Goal: Information Seeking & Learning: Learn about a topic

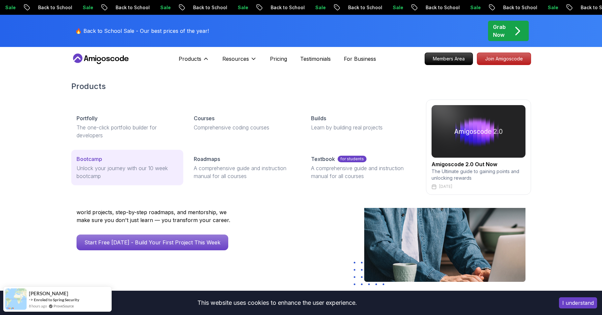
click at [147, 159] on div "Bootcamp" at bounding box center [127, 159] width 101 height 8
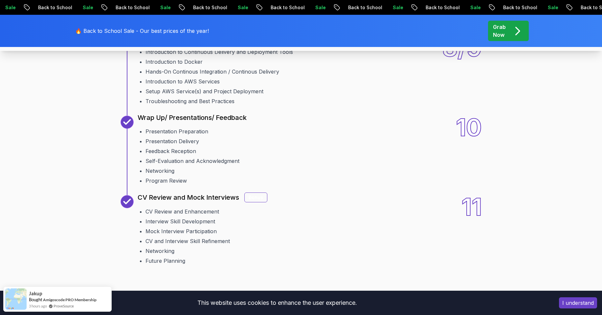
scroll to position [1103, 0]
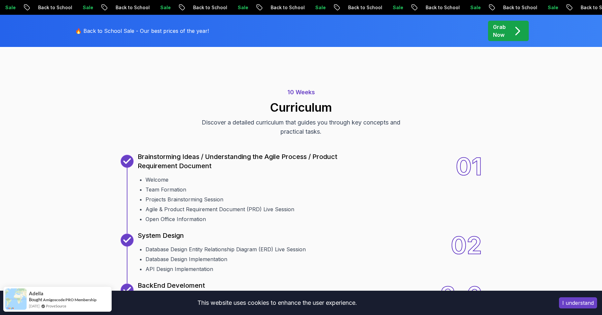
scroll to position [0, 0]
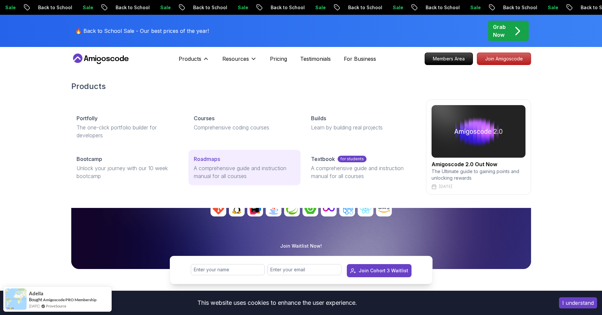
click at [216, 170] on p "A comprehensive guide and instruction manual for all courses" at bounding box center [244, 172] width 101 height 16
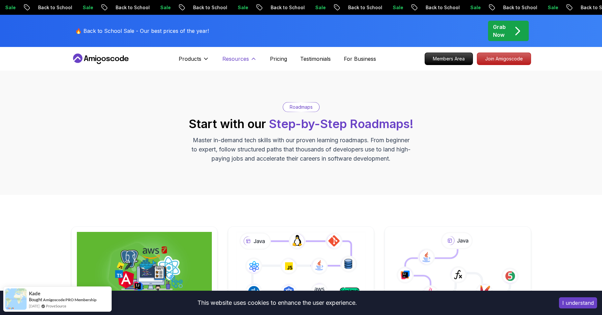
click at [248, 59] on p "Resources" at bounding box center [235, 59] width 27 height 8
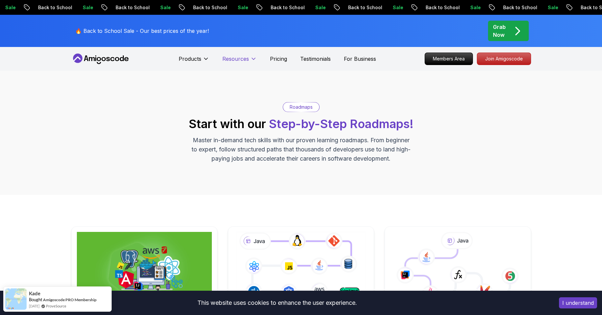
click at [248, 59] on p "Resources" at bounding box center [235, 59] width 27 height 8
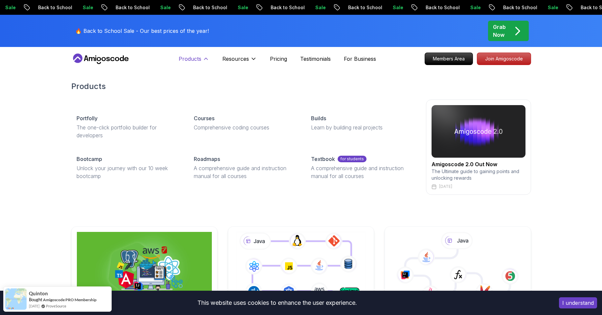
click at [207, 59] on icon at bounding box center [205, 59] width 3 height 2
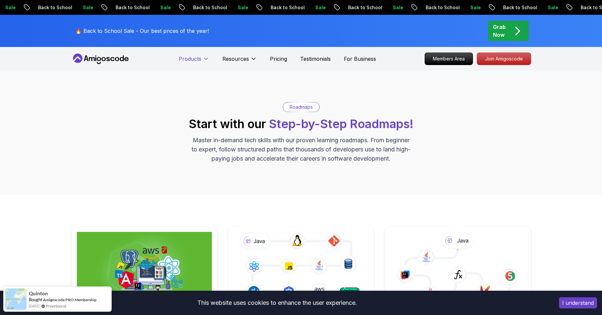
click at [207, 59] on icon at bounding box center [205, 59] width 3 height 2
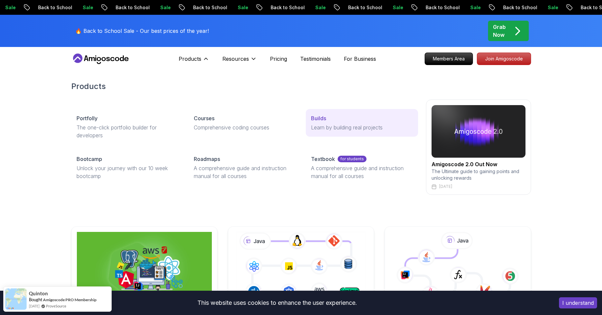
click at [364, 127] on p "Learn by building real projects" at bounding box center [361, 127] width 101 height 8
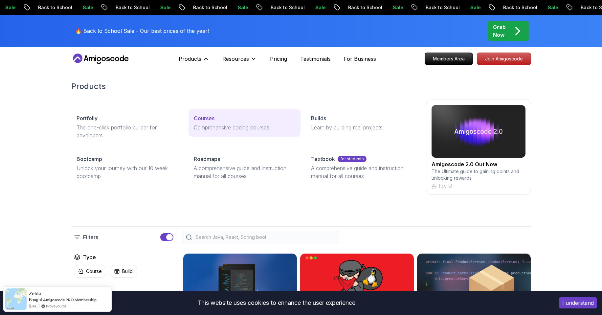
click at [241, 125] on p "Comprehensive coding courses" at bounding box center [244, 127] width 101 height 8
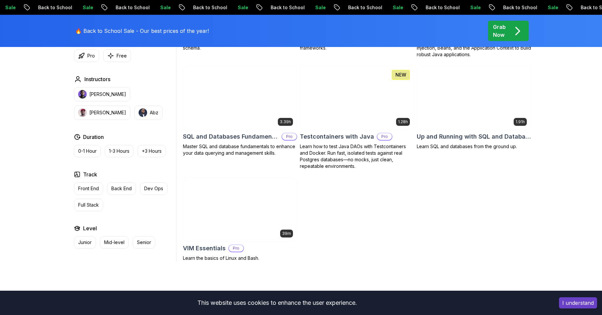
scroll to position [1773, 0]
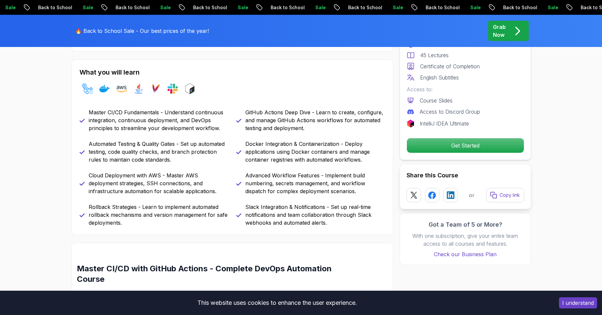
scroll to position [276, 0]
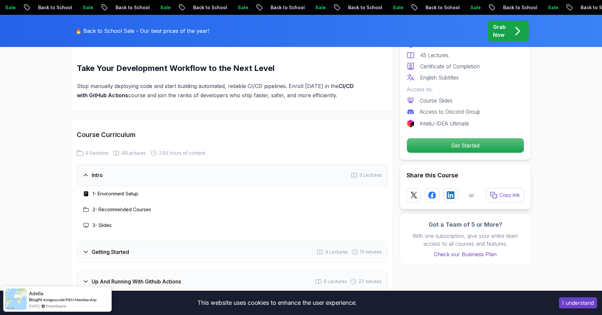
scroll to position [1024, 0]
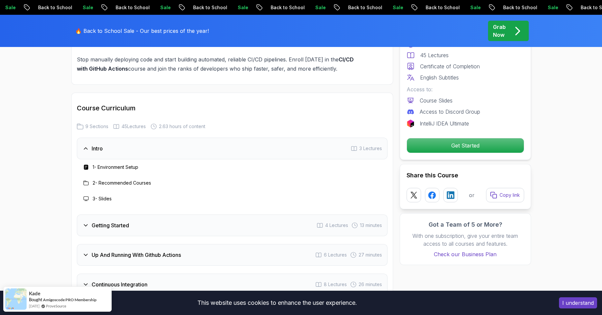
scroll to position [1064, 0]
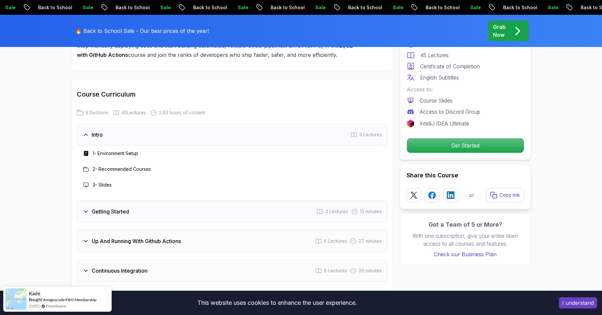
click at [84, 215] on div "Getting Started" at bounding box center [105, 212] width 47 height 8
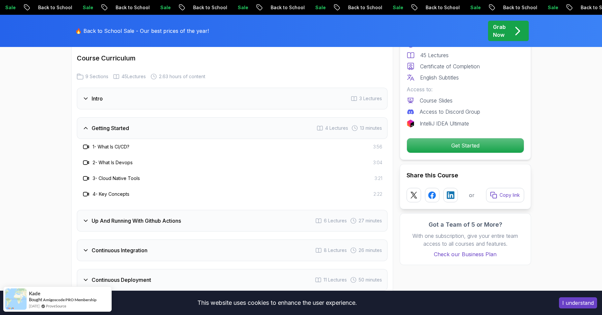
scroll to position [1103, 0]
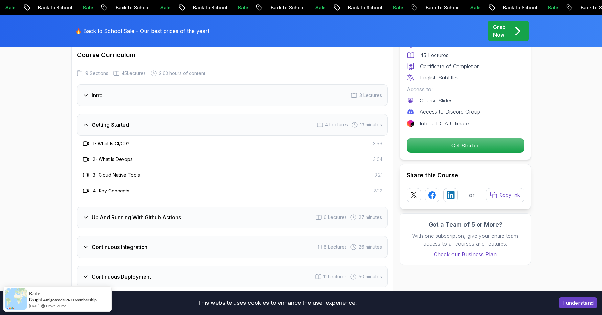
click at [82, 217] on div "Up And Running With Github Actions 6 Lectures 27 minutes" at bounding box center [232, 218] width 311 height 22
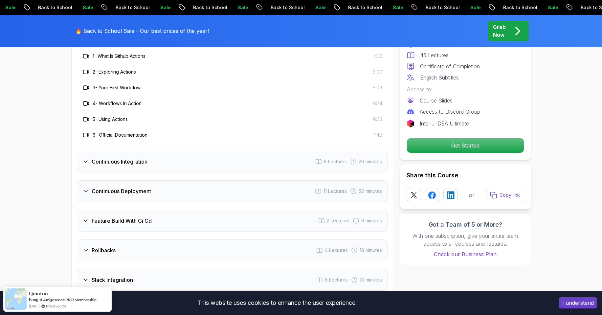
scroll to position [1221, 0]
click at [88, 161] on icon at bounding box center [85, 160] width 7 height 7
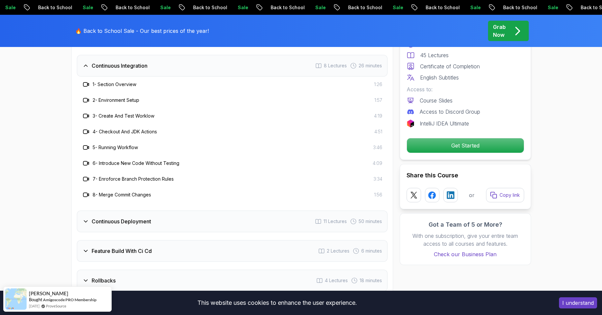
click at [88, 216] on div "Continuous Deployment 11 Lectures 50 minutes" at bounding box center [232, 221] width 311 height 22
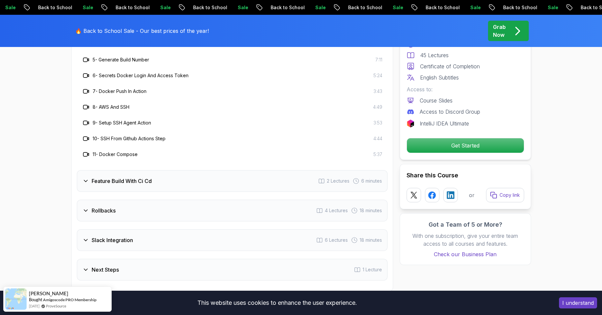
scroll to position [1340, 0]
click at [84, 181] on icon at bounding box center [85, 180] width 7 height 7
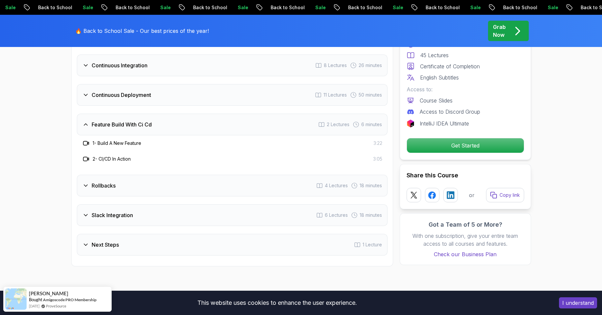
scroll to position [1221, 0]
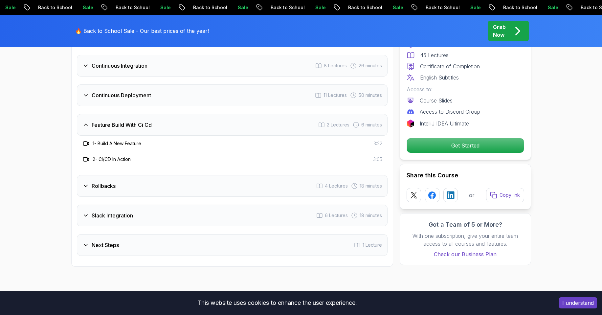
click at [82, 195] on div "Rollbacks 4 Lectures 18 minutes" at bounding box center [232, 186] width 311 height 22
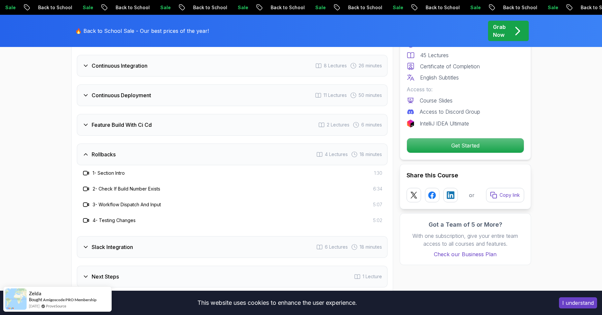
click at [82, 246] on icon at bounding box center [85, 247] width 7 height 7
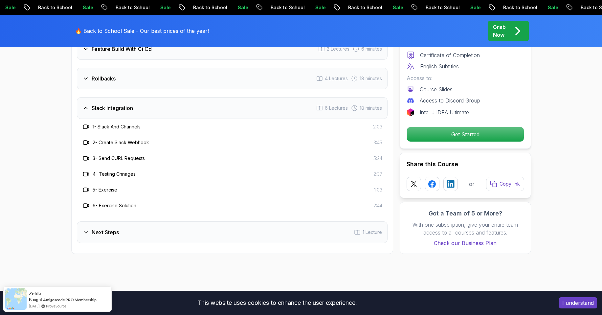
scroll to position [1300, 0]
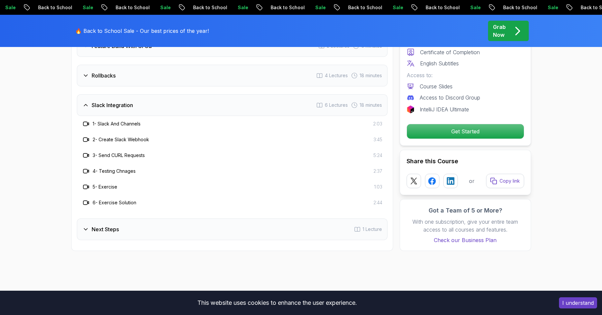
click at [86, 234] on div "Next Steps 1 Lecture" at bounding box center [232, 229] width 311 height 22
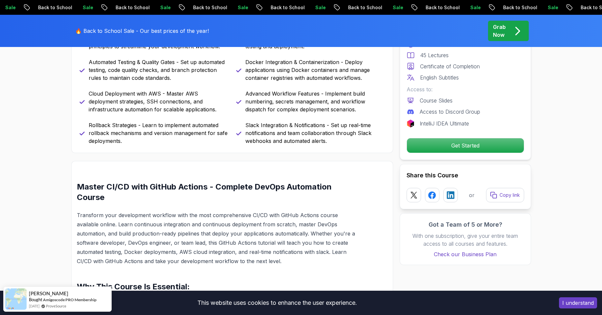
scroll to position [355, 0]
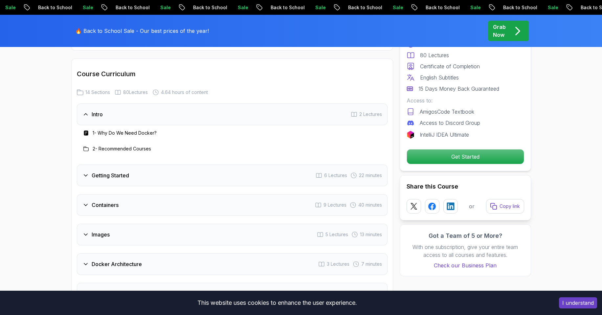
scroll to position [1103, 0]
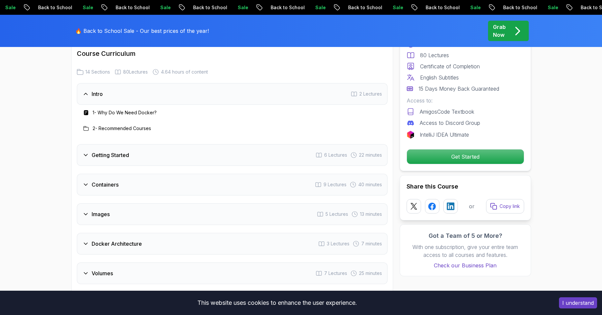
click at [80, 157] on div "Getting Started 6 Lectures 22 minutes" at bounding box center [232, 155] width 311 height 22
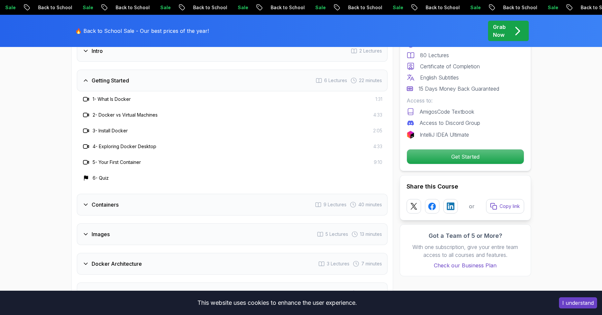
scroll to position [1182, 0]
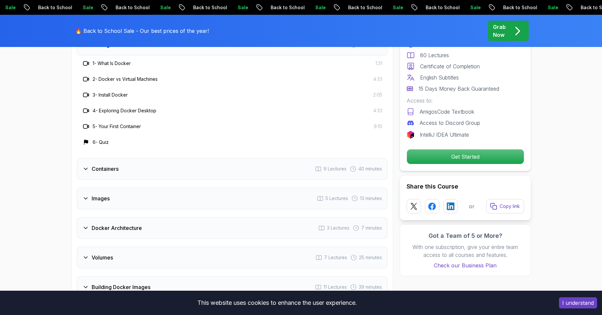
click at [90, 168] on div "Containers" at bounding box center [100, 169] width 36 height 8
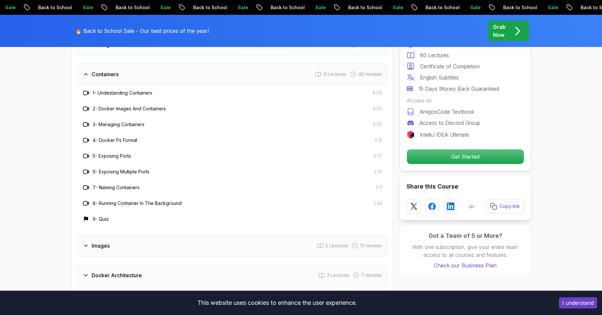
click at [94, 250] on div "Images 5 Lectures 13 minutes" at bounding box center [232, 246] width 311 height 22
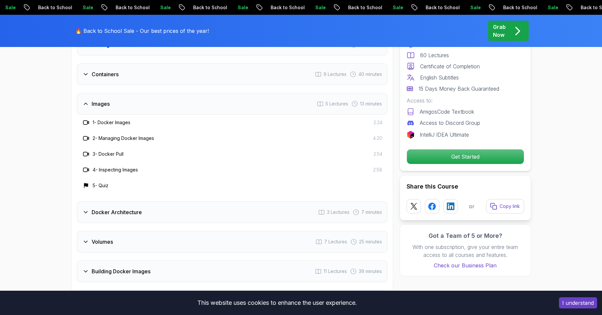
click at [115, 213] on h3 "Docker Architecture" at bounding box center [117, 212] width 50 height 8
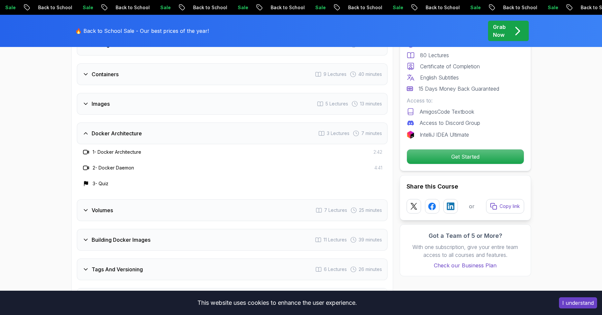
click at [109, 212] on h3 "Volumes" at bounding box center [102, 210] width 21 height 8
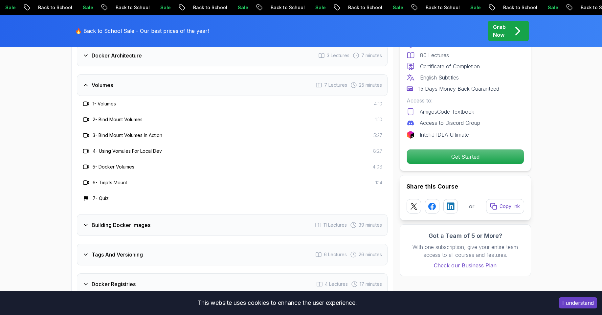
scroll to position [1261, 0]
click at [85, 225] on icon at bounding box center [85, 224] width 7 height 7
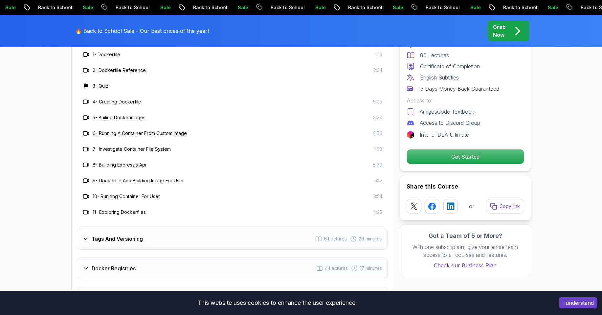
scroll to position [1340, 0]
click at [91, 236] on div "Tags And Versioning" at bounding box center [112, 238] width 60 height 8
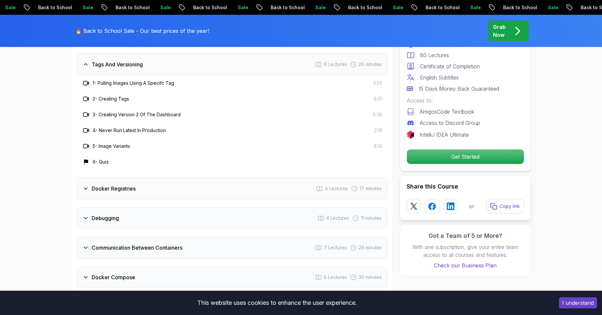
click at [99, 186] on h3 "Docker Registries" at bounding box center [114, 189] width 44 height 8
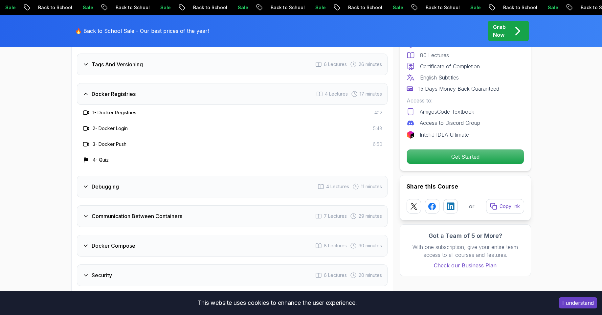
click at [85, 186] on icon at bounding box center [85, 186] width 7 height 7
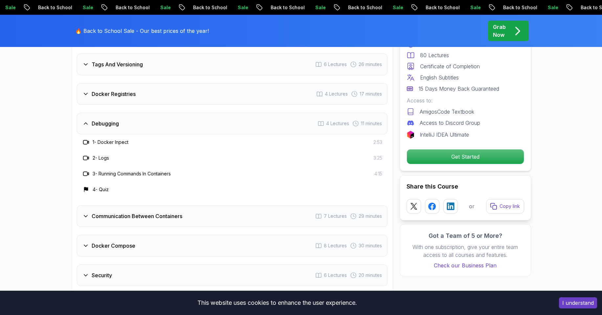
click at [102, 99] on div "Docker Registries 4 Lectures 17 minutes" at bounding box center [232, 94] width 311 height 22
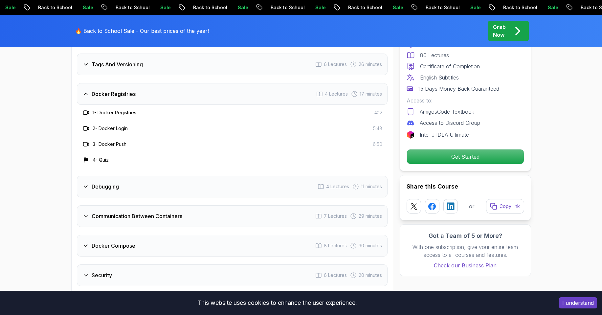
click at [113, 183] on h3 "Debugging" at bounding box center [105, 187] width 27 height 8
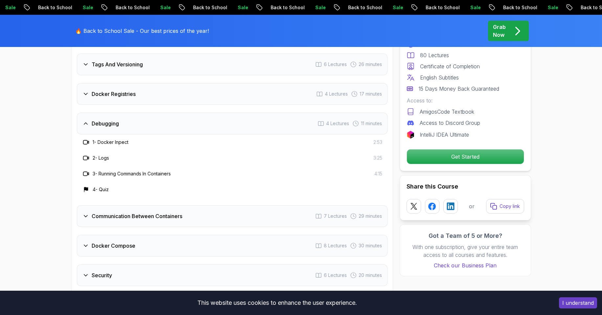
click at [105, 222] on div "Communication Between Containers 7 Lectures 29 minutes" at bounding box center [232, 216] width 311 height 22
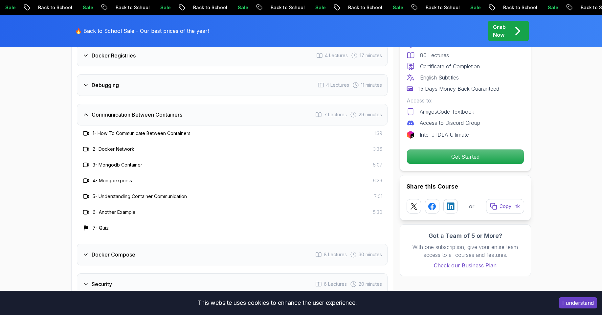
scroll to position [1379, 0]
click at [101, 256] on h3 "Docker Compose" at bounding box center [114, 254] width 44 height 8
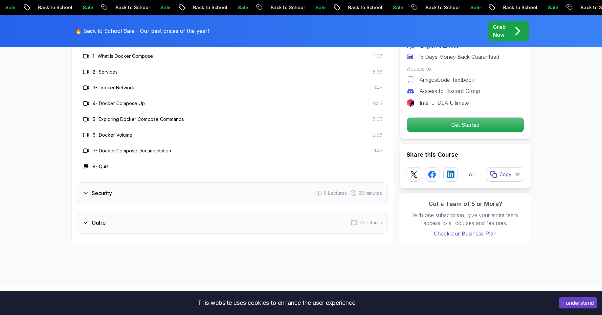
scroll to position [1497, 0]
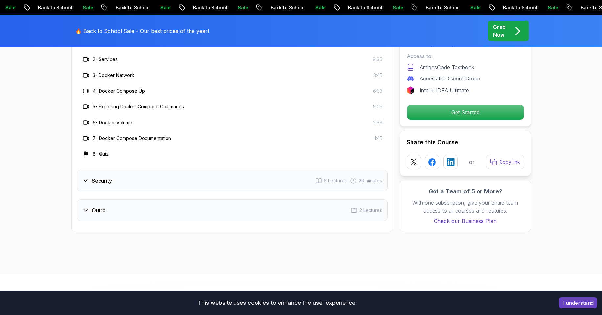
click at [89, 182] on div "Security" at bounding box center [97, 181] width 30 height 8
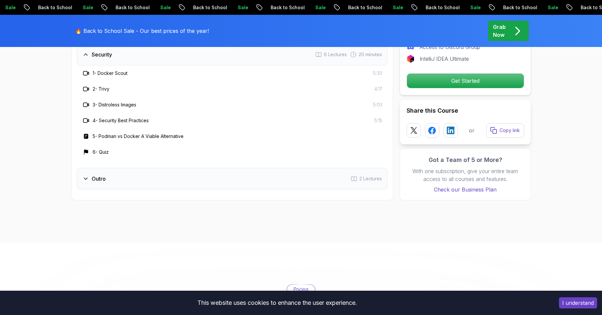
click at [98, 178] on h3 "Outro" at bounding box center [99, 179] width 14 height 8
